Goal: Task Accomplishment & Management: Use online tool/utility

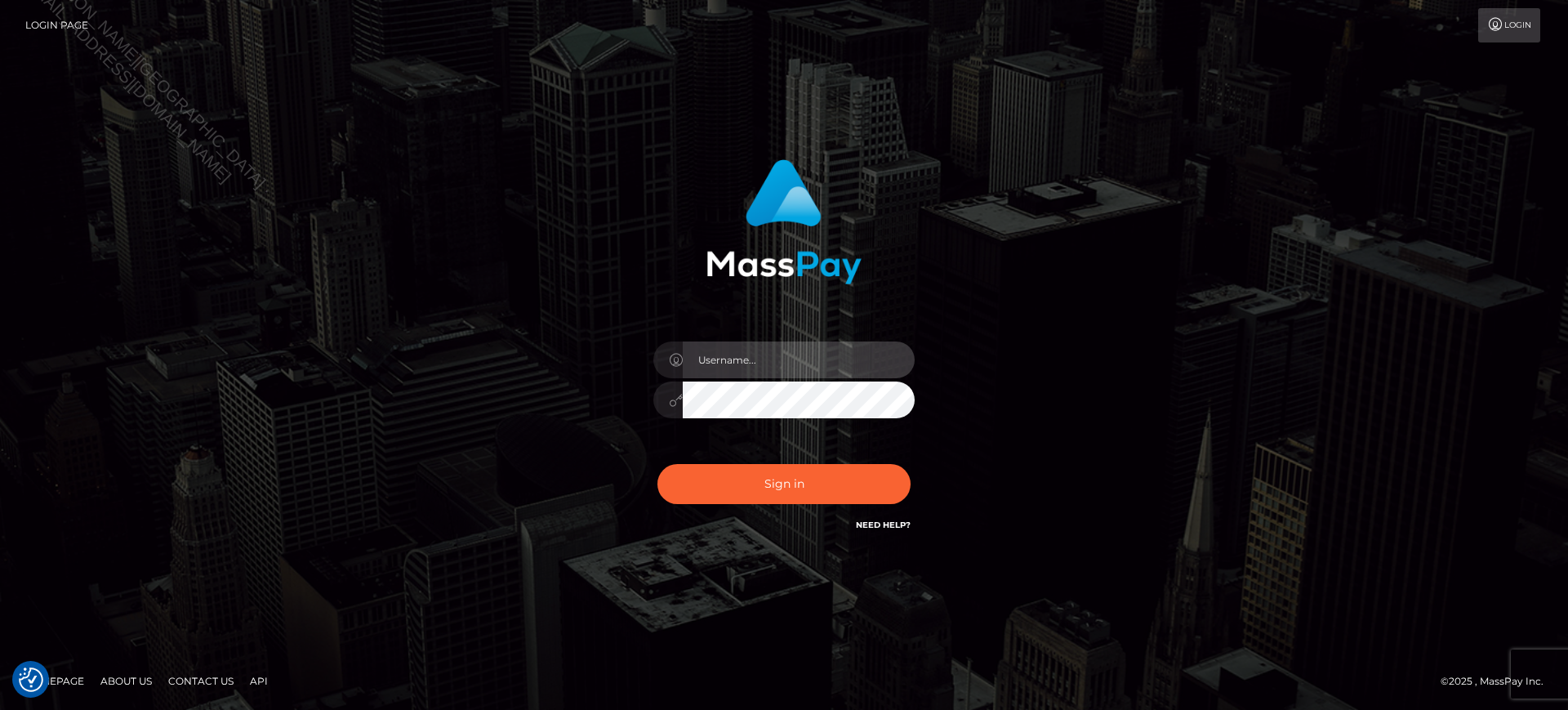
type input "Jiecel"
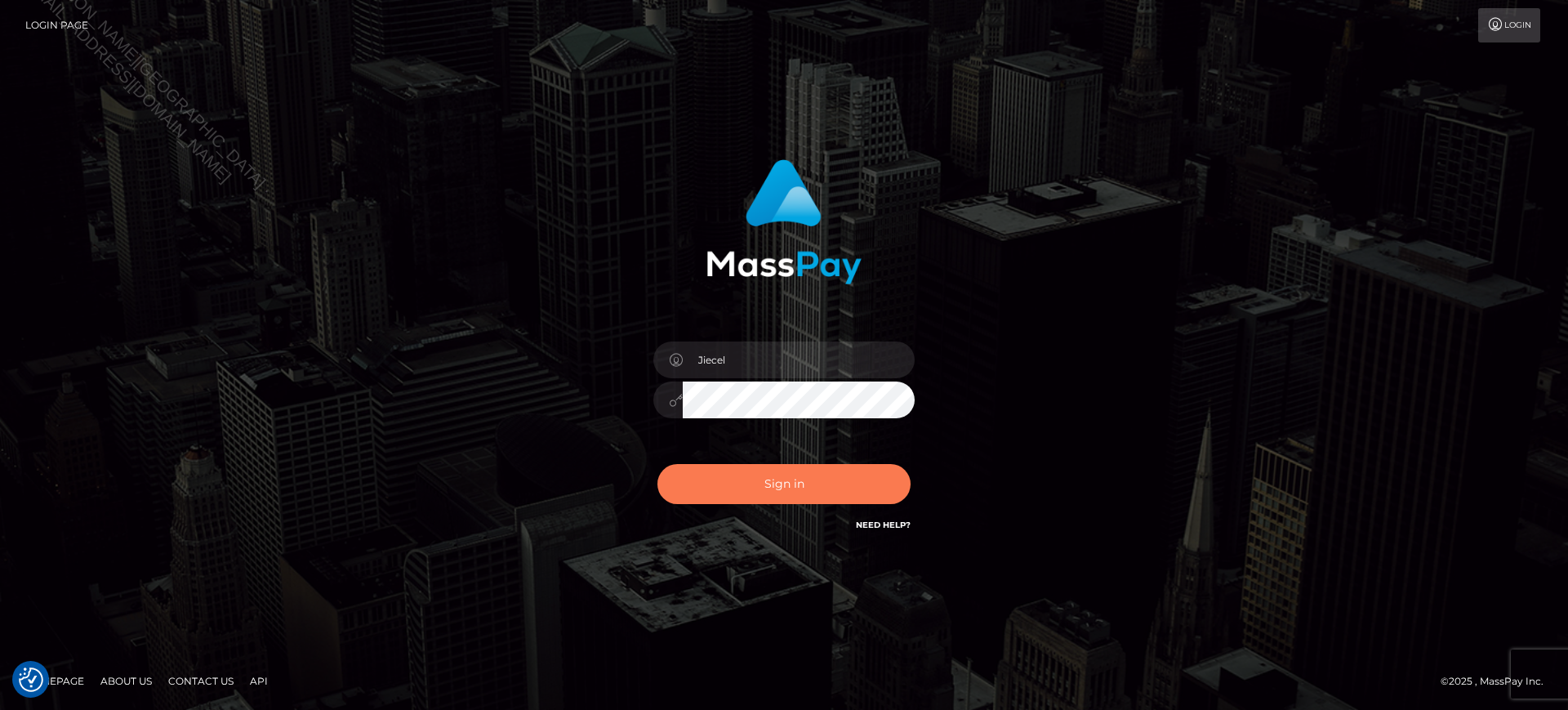
click at [809, 492] on button "Sign in" at bounding box center [784, 484] width 253 height 40
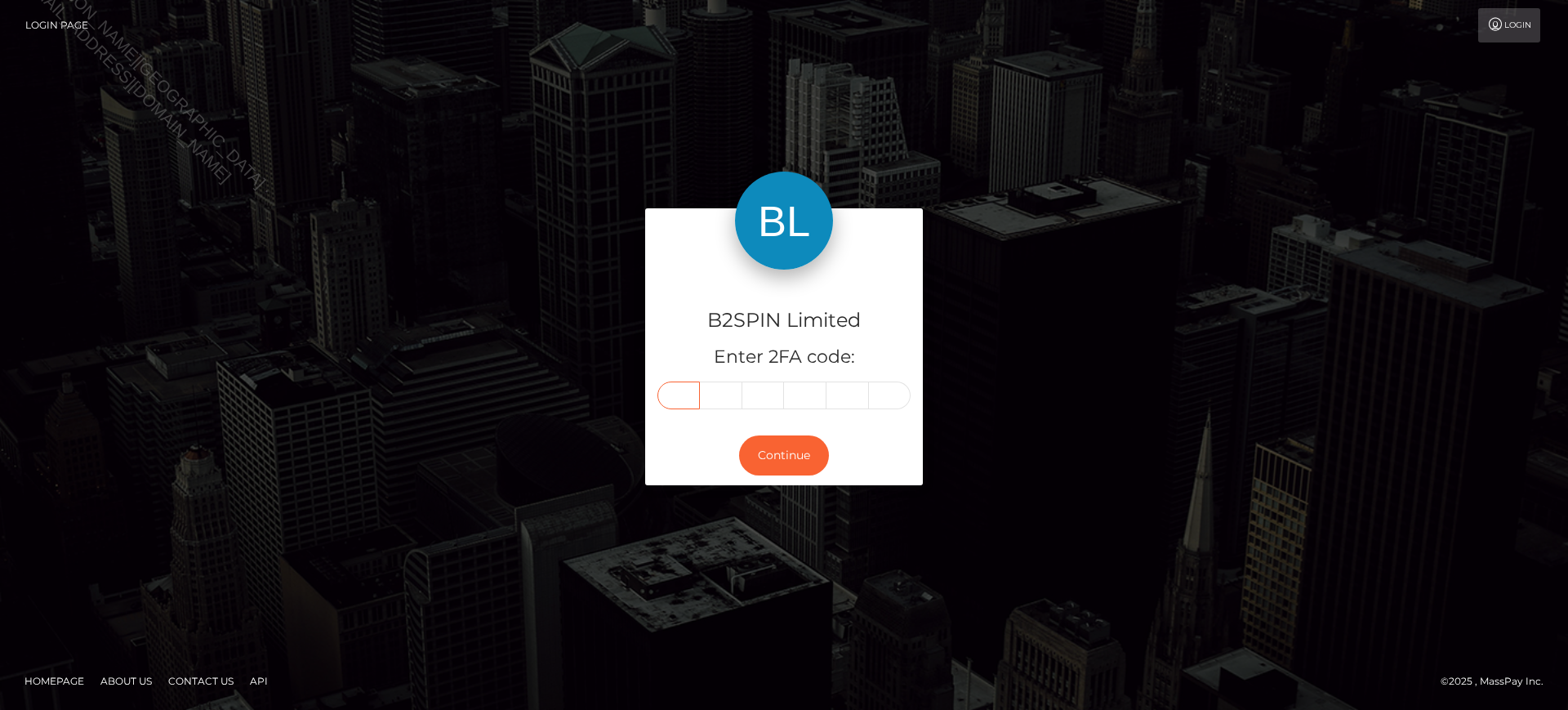
click at [693, 401] on input "text" at bounding box center [679, 395] width 42 height 28
type input "6"
type input "9"
type input "3"
type input "2"
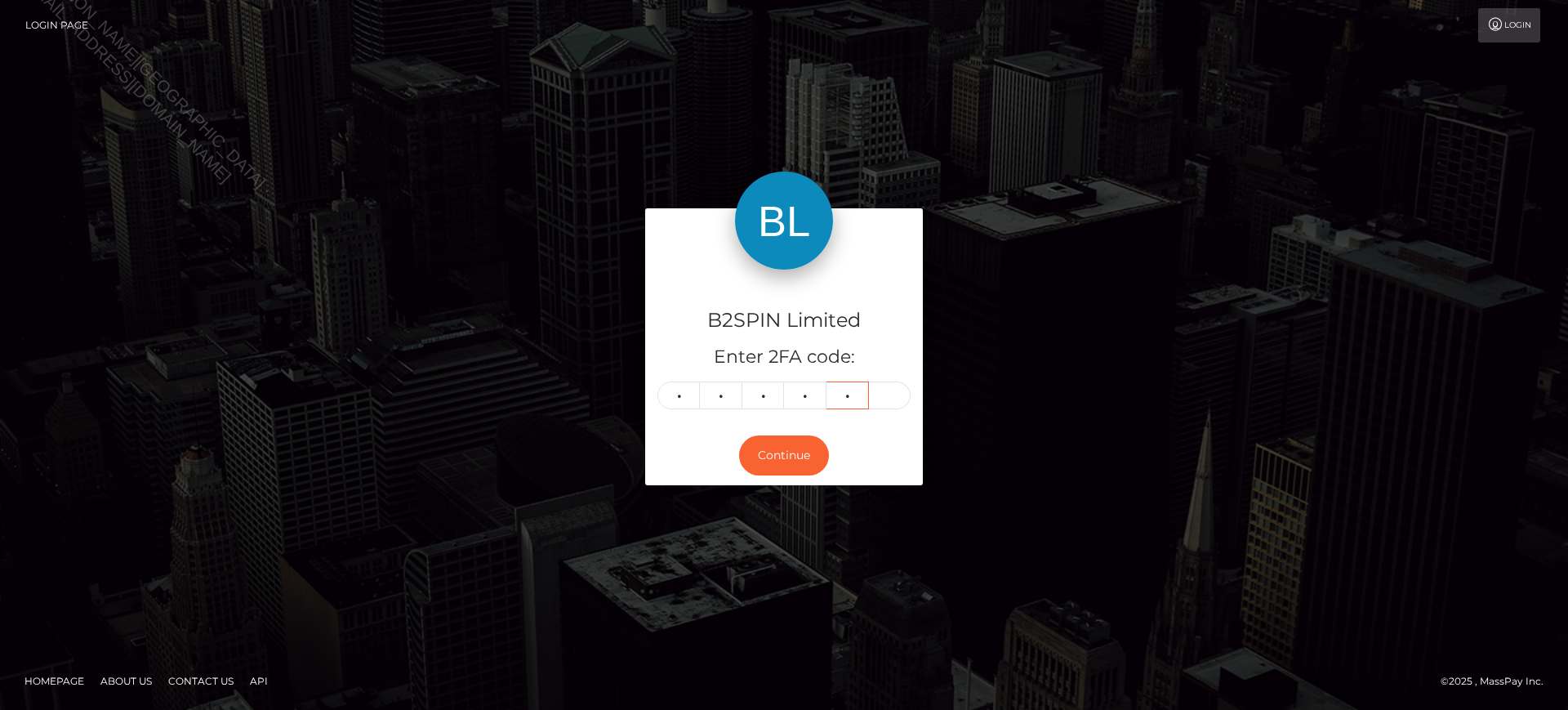
type input "3"
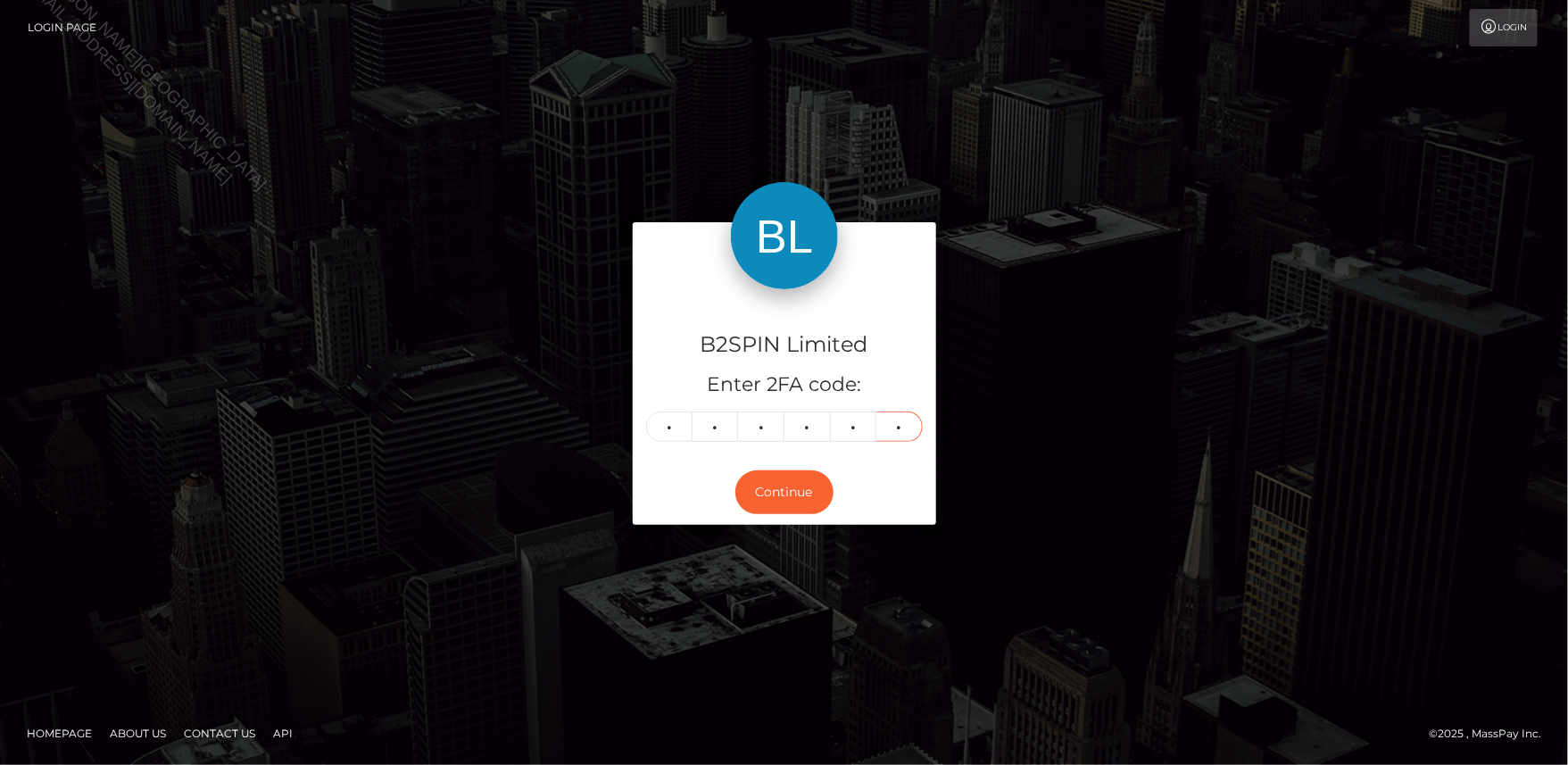
type input "8"
click at [39, 418] on div "B2SPIN Limited Enter 2FA code: 6 9 3 2 3 8 693238 Continue" at bounding box center [784, 382] width 1568 height 588
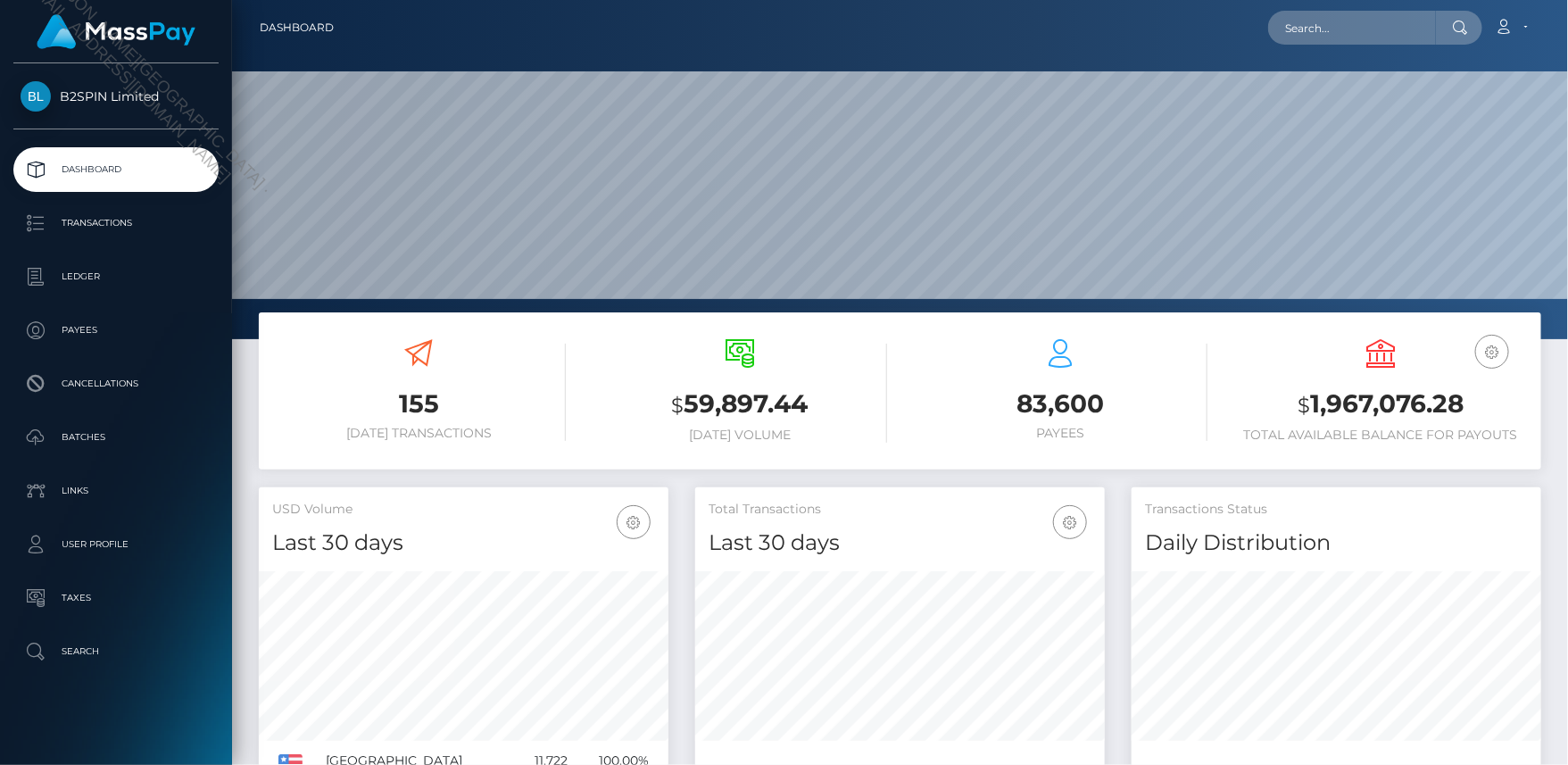
scroll to position [315, 410]
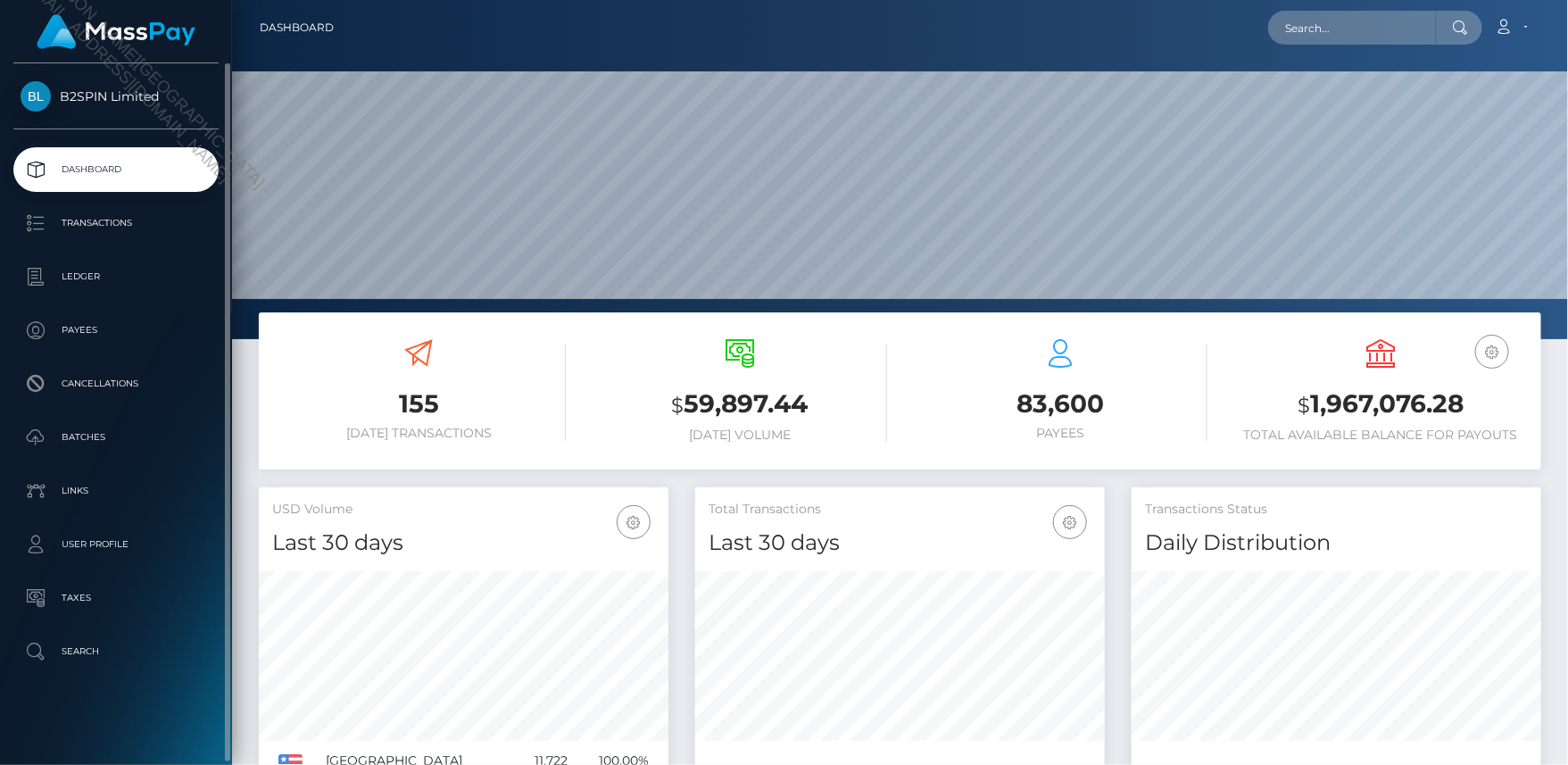
drag, startPoint x: 157, startPoint y: 742, endPoint x: 201, endPoint y: 725, distance: 47.2
click at [157, 742] on div "B2SPIN Limited Dashboard Transactions Ledger Payees Cancellations Batches" at bounding box center [116, 412] width 232 height 698
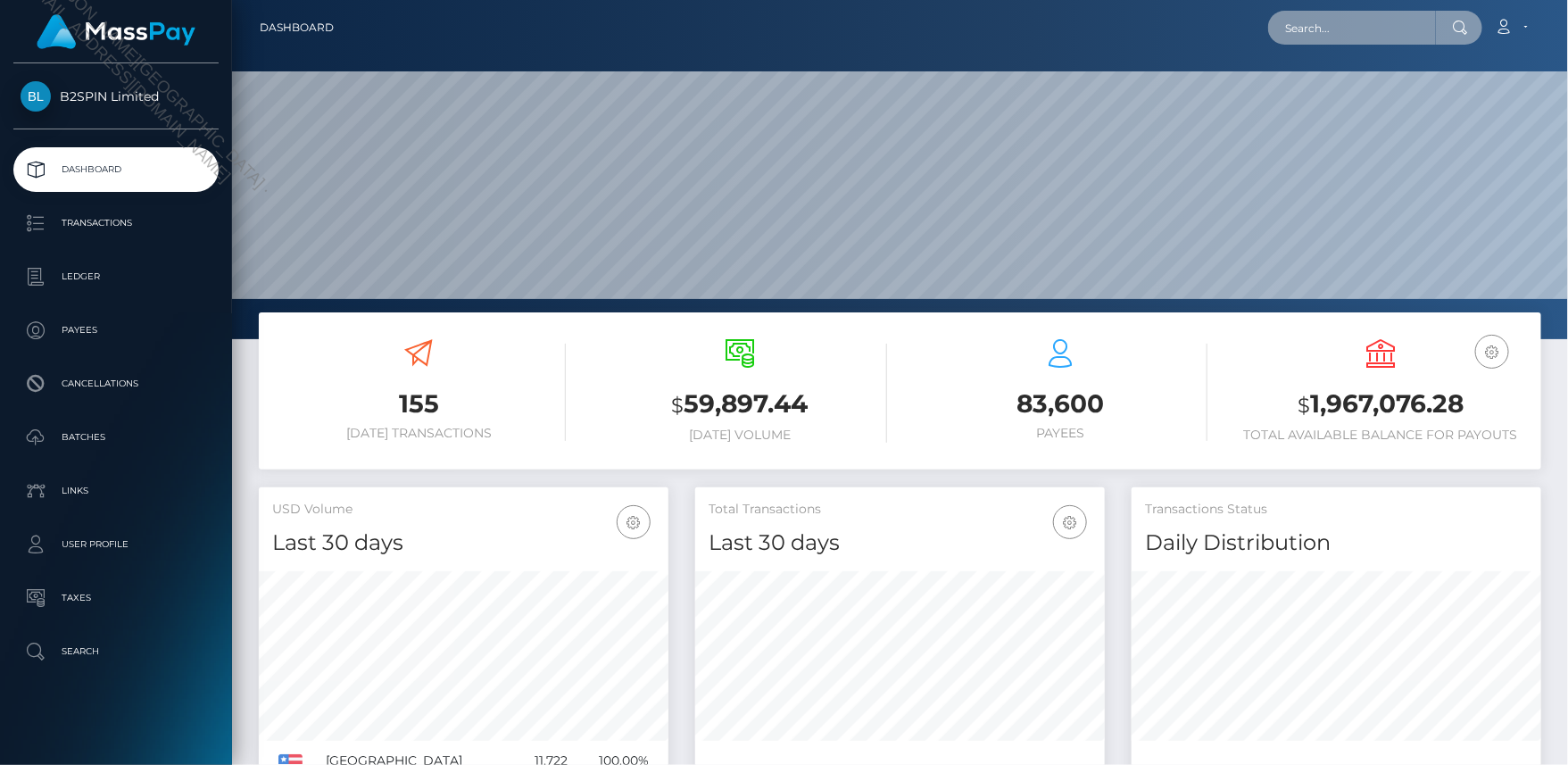
click at [1393, 34] on input "text" at bounding box center [1352, 27] width 167 height 34
paste input "fa2d9f5b-112a-479c-a942-dbf3d332e1d7"
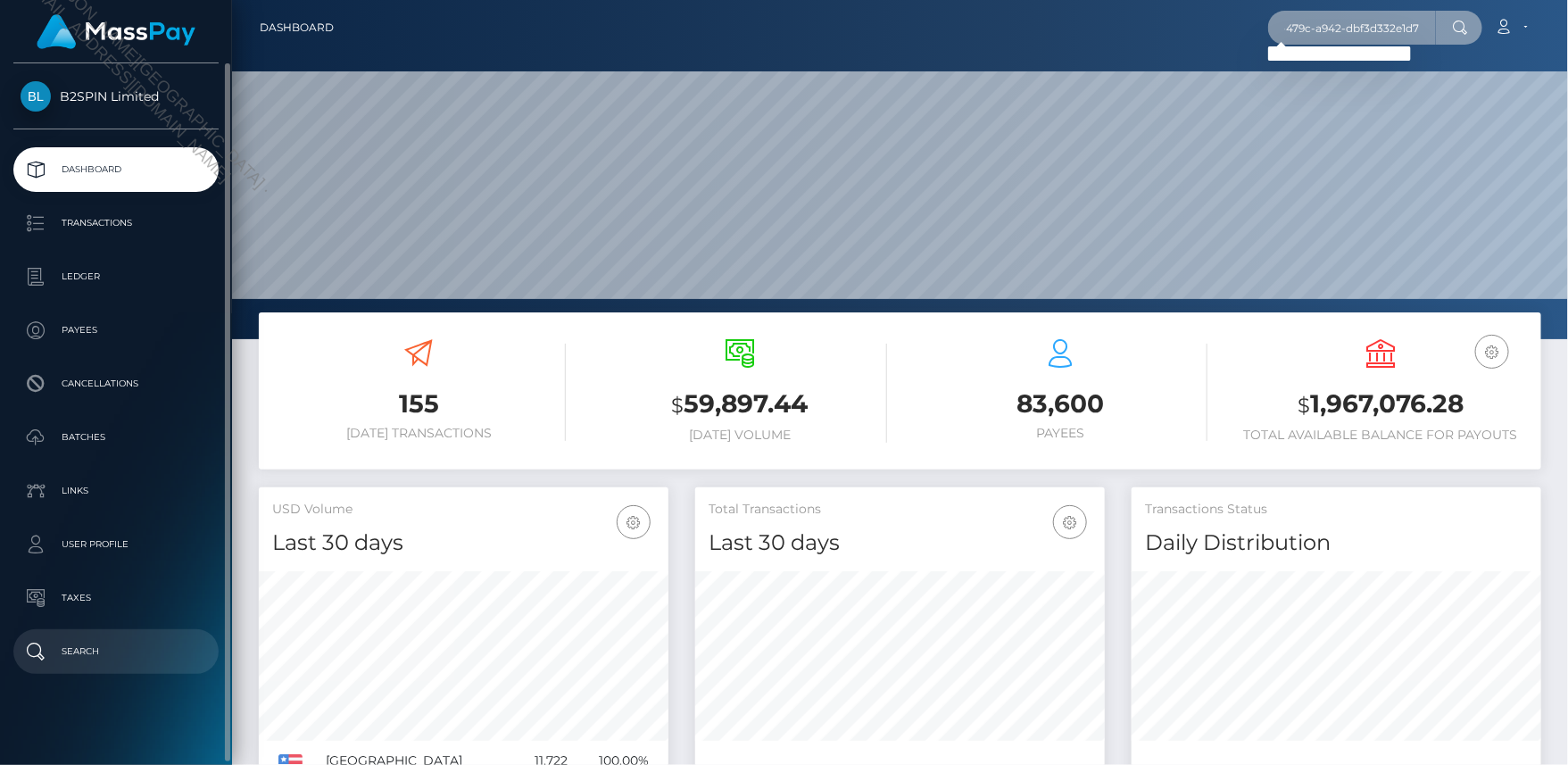
type input "fa2d9f5b-112a-479c-a942-dbf3d332e1d7"
